Goal: Task Accomplishment & Management: Manage account settings

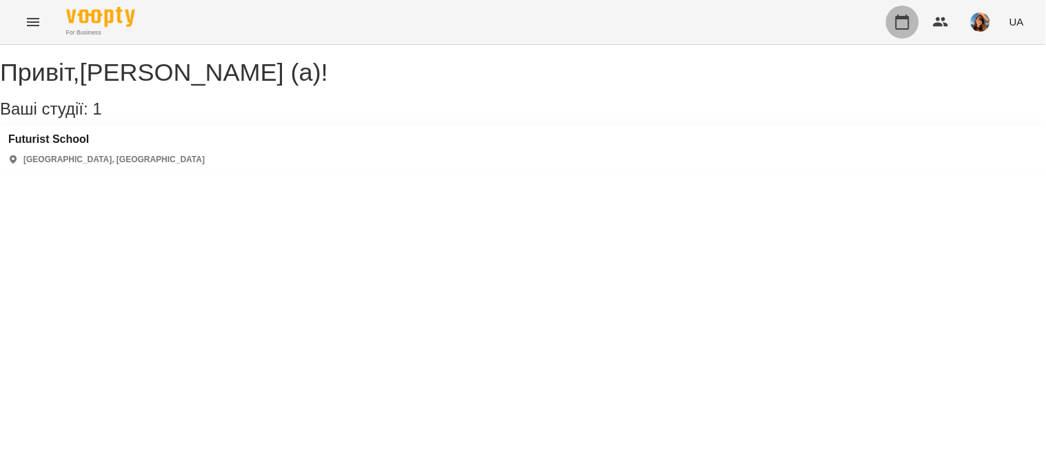
click at [895, 29] on icon "button" at bounding box center [902, 22] width 17 height 17
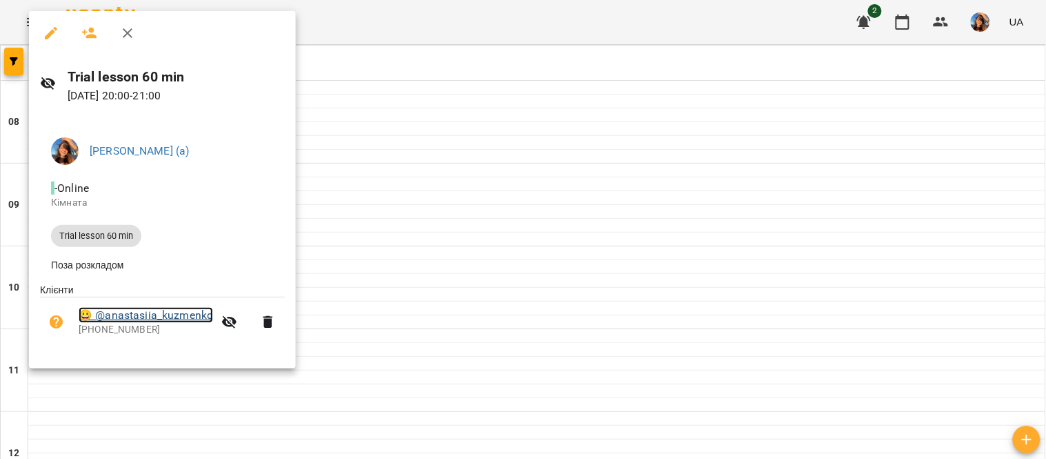
click at [159, 316] on link "😀 @anastasiia_kuzmenko" at bounding box center [146, 315] width 134 height 17
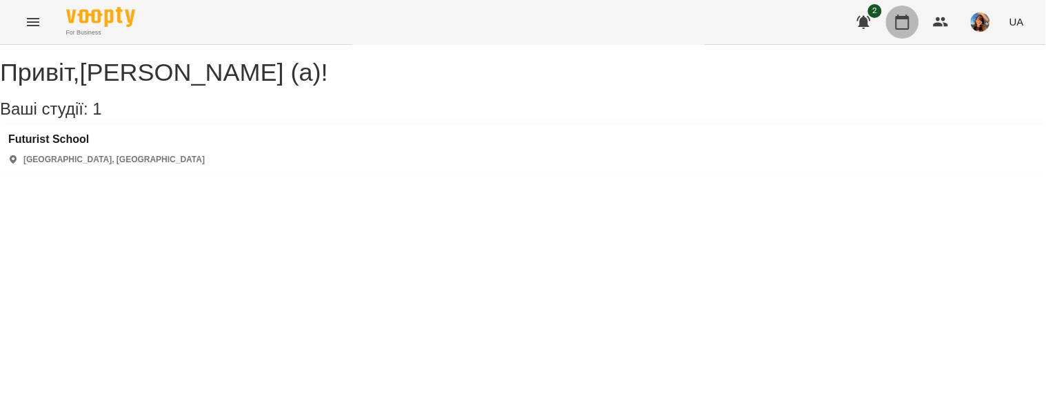
click at [904, 12] on button "button" at bounding box center [902, 22] width 33 height 33
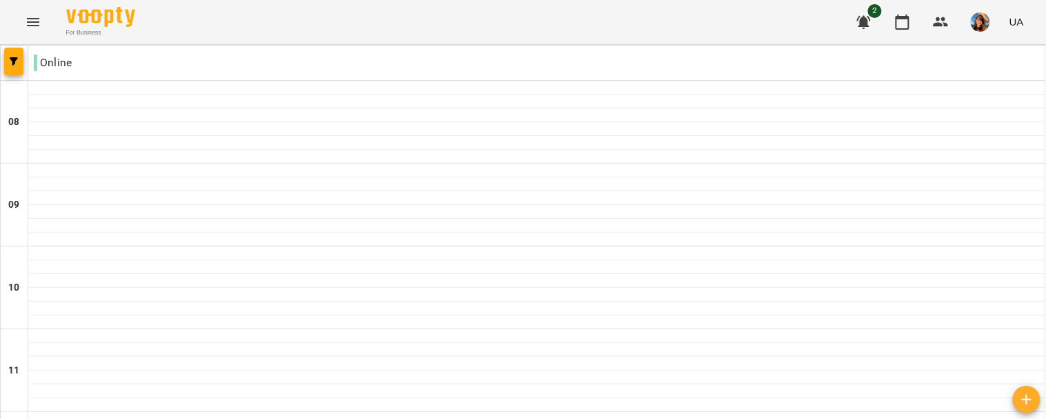
scroll to position [990, 0]
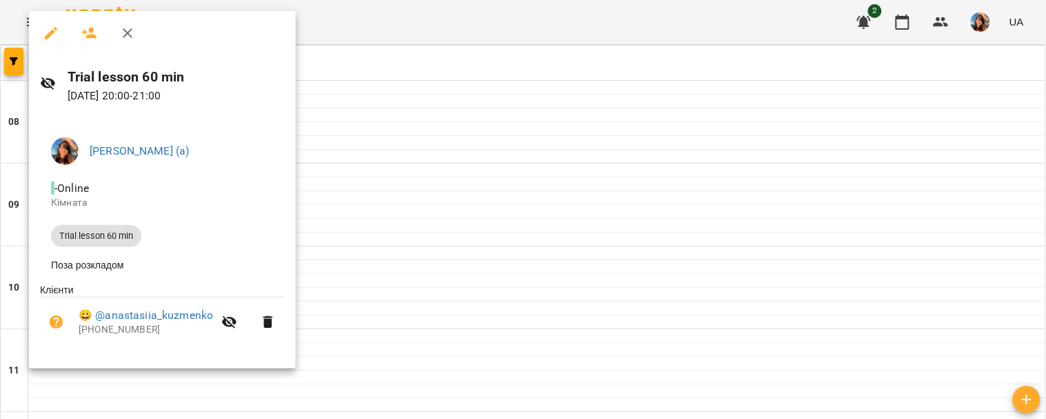
click at [325, 221] on div at bounding box center [523, 209] width 1046 height 419
